Goal: Task Accomplishment & Management: Manage account settings

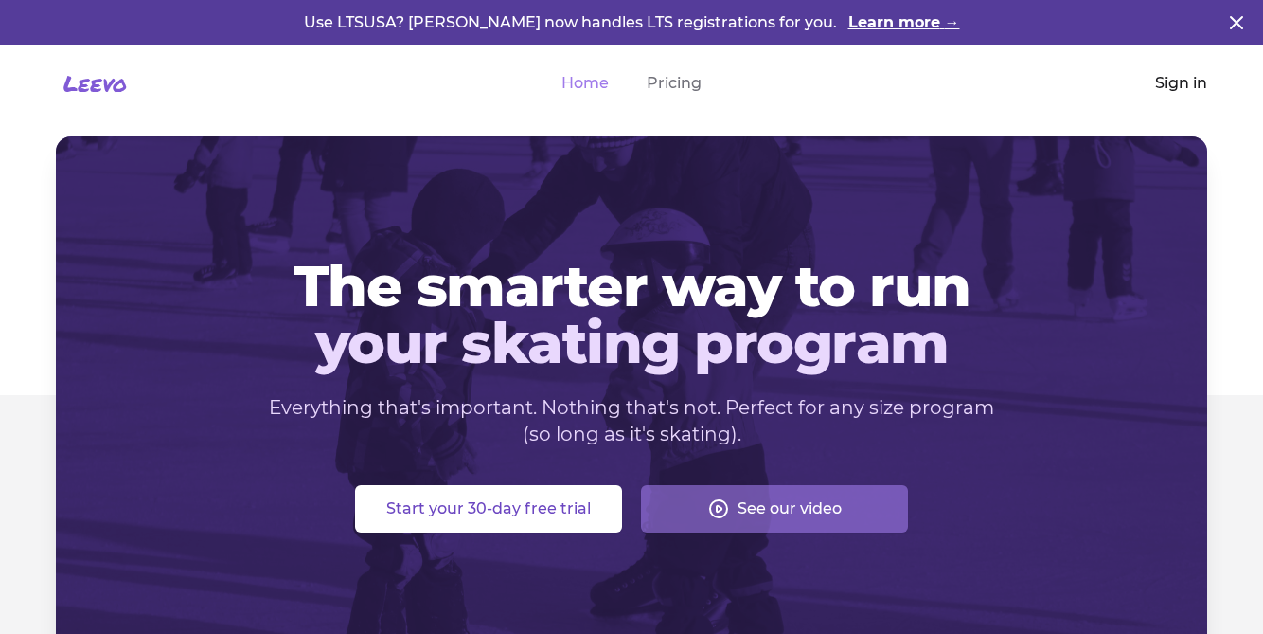
click at [1181, 75] on link "Sign in" at bounding box center [1181, 83] width 52 height 23
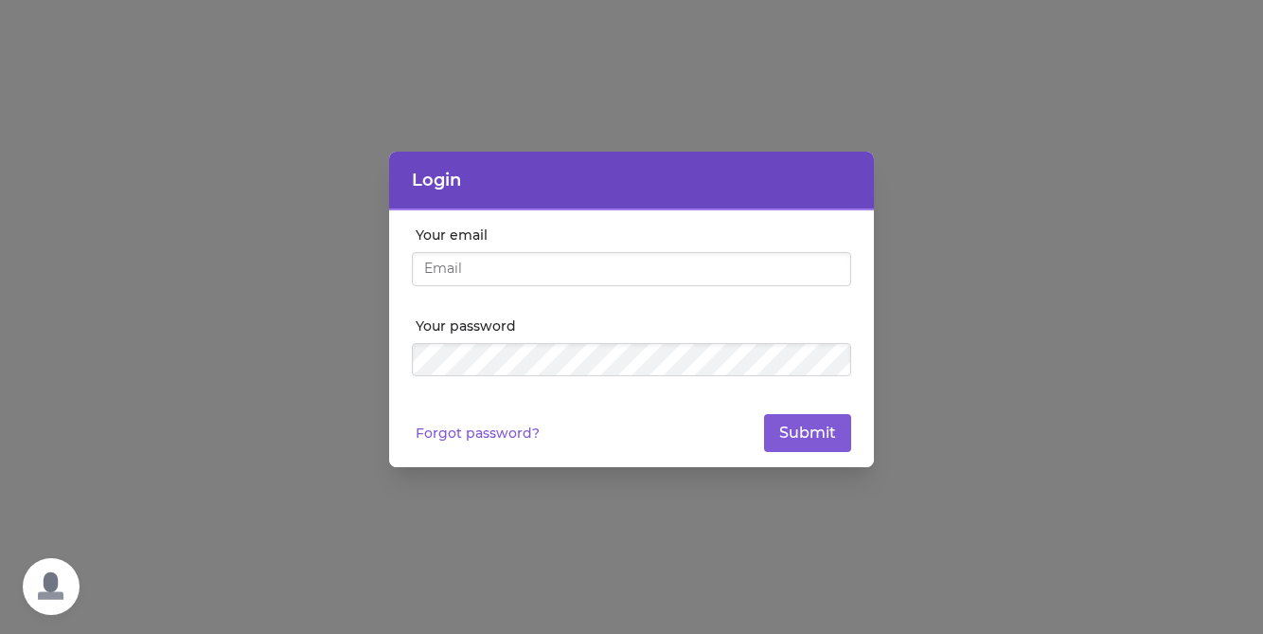
click at [636, 268] on input "Your email" at bounding box center [631, 269] width 439 height 34
type input "[EMAIL_ADDRESS][DOMAIN_NAME]"
click at [787, 442] on button "Submit" at bounding box center [807, 433] width 87 height 38
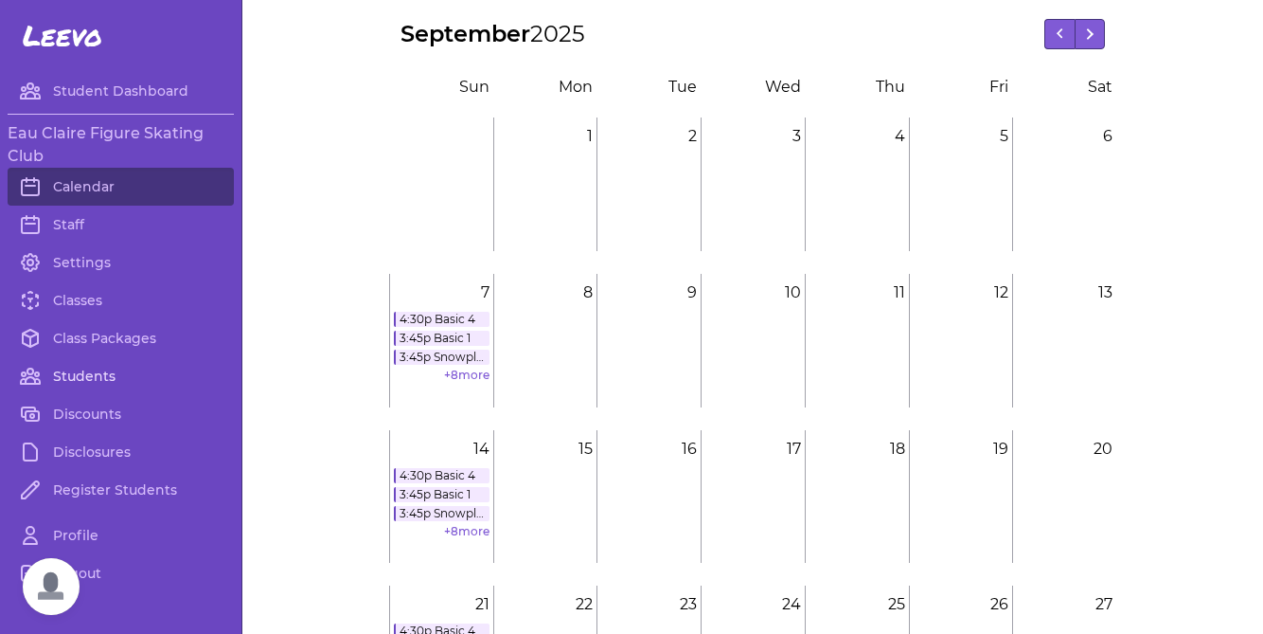
click at [88, 383] on link "Students" at bounding box center [121, 376] width 226 height 38
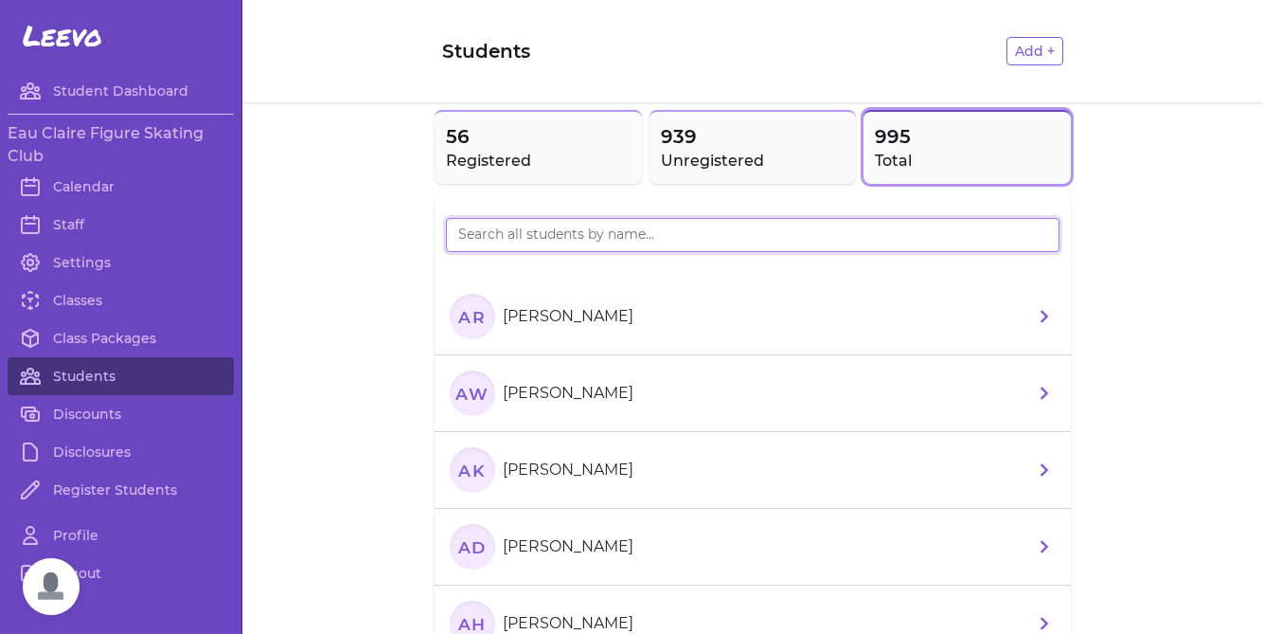
click at [574, 241] on input "search" at bounding box center [753, 235] width 614 height 34
type input "[PERSON_NAME]"
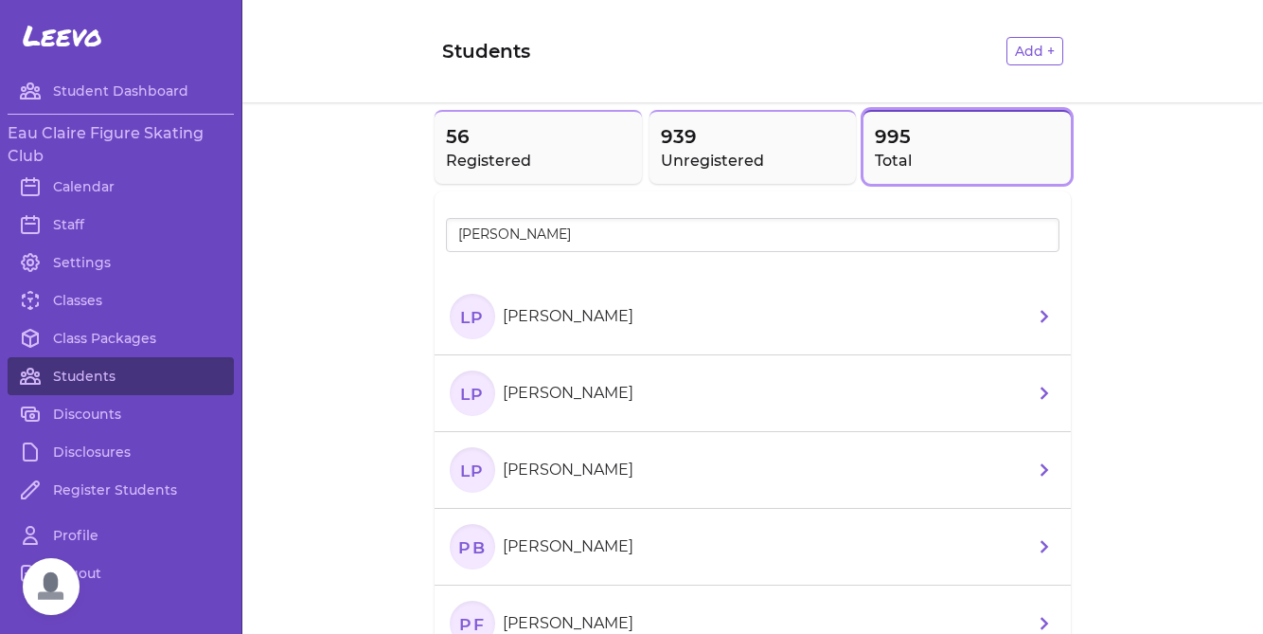
click at [620, 335] on section "LP [PERSON_NAME]" at bounding box center [545, 316] width 191 height 45
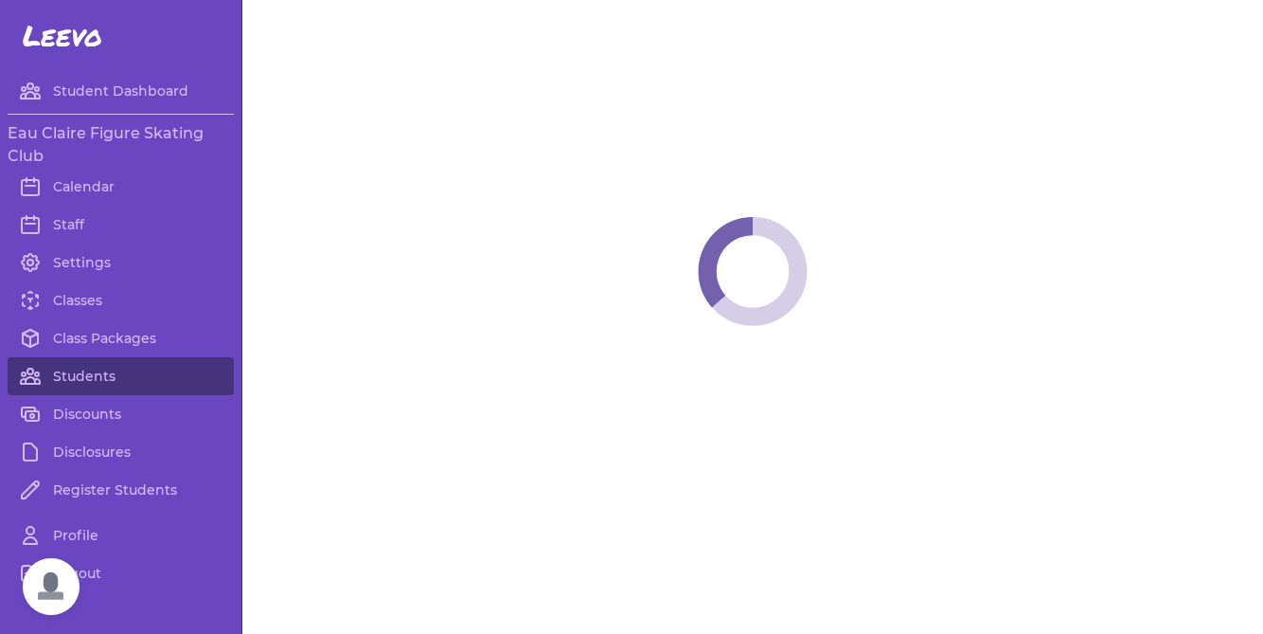
select select "WI"
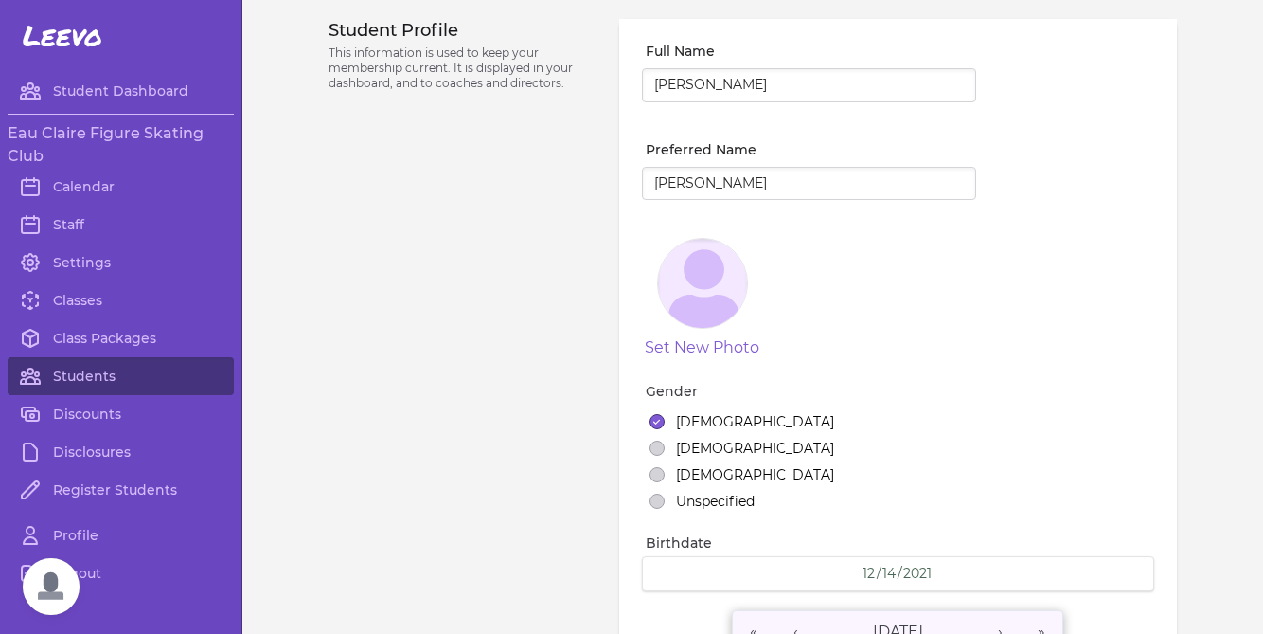
select select "7"
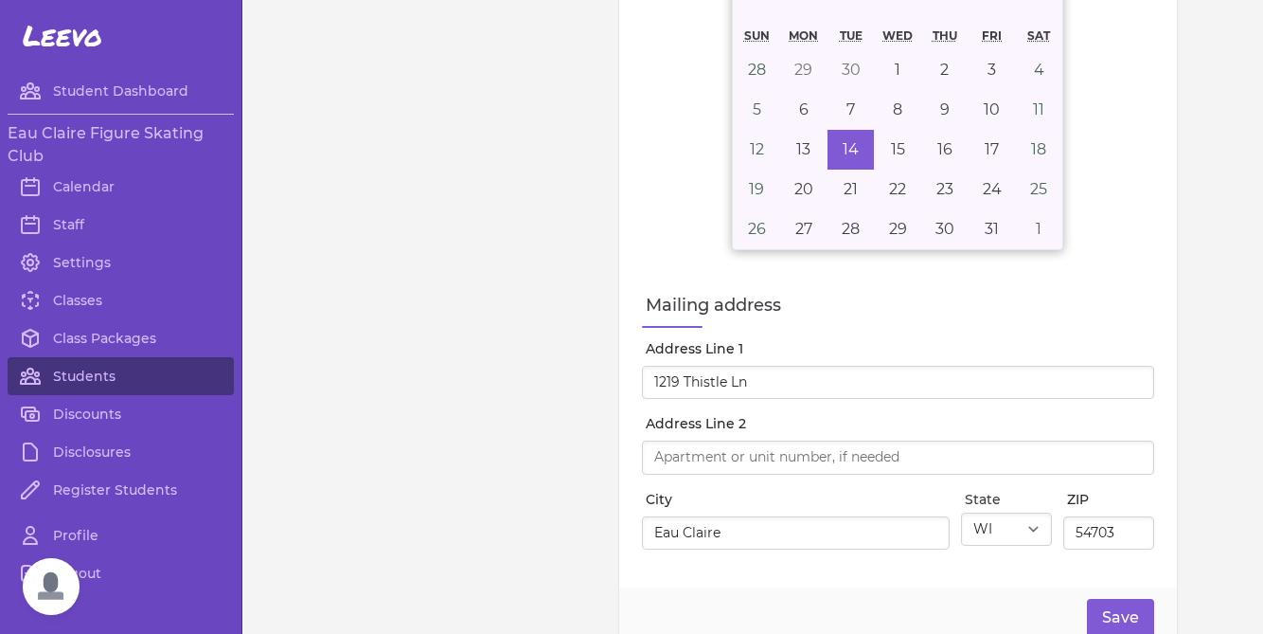
scroll to position [509, 0]
